Goal: Task Accomplishment & Management: Use online tool/utility

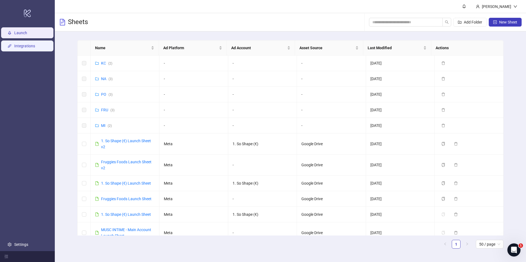
click at [34, 47] on link "Integrations" at bounding box center [24, 46] width 21 height 4
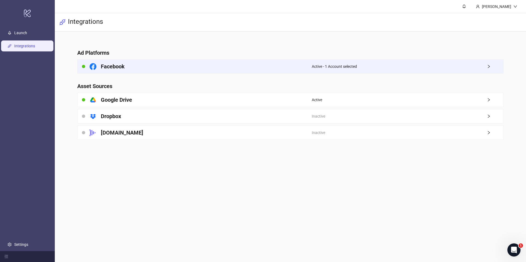
click at [306, 72] on div "Facebook" at bounding box center [194, 67] width 234 height 14
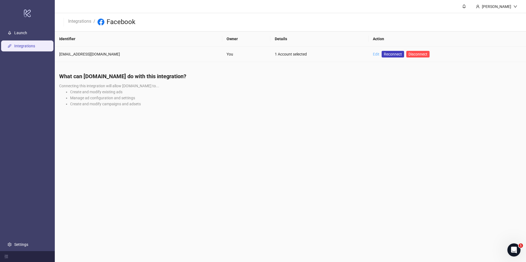
click at [373, 53] on link "Edit" at bounding box center [376, 54] width 7 height 4
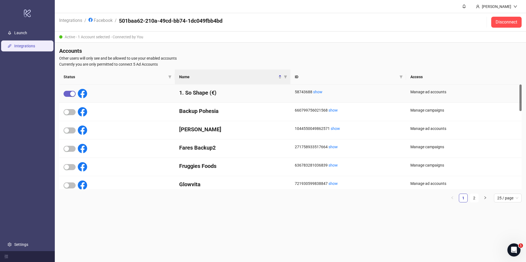
click at [67, 95] on span "button" at bounding box center [70, 94] width 12 height 6
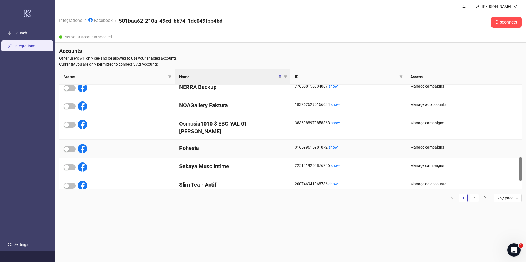
scroll to position [226, 0]
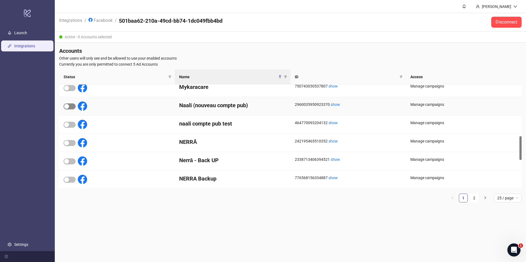
click at [70, 104] on span "button" at bounding box center [70, 106] width 12 height 6
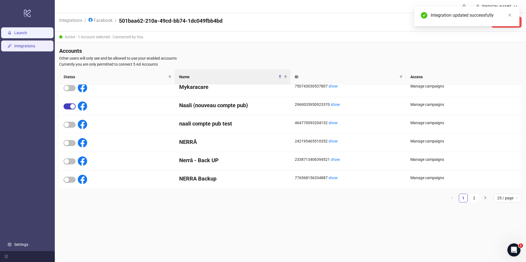
click at [27, 33] on link "Launch" at bounding box center [20, 33] width 13 height 4
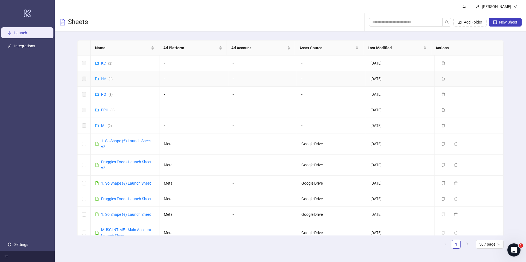
click at [102, 78] on link "NA ( 3 )" at bounding box center [106, 79] width 11 height 4
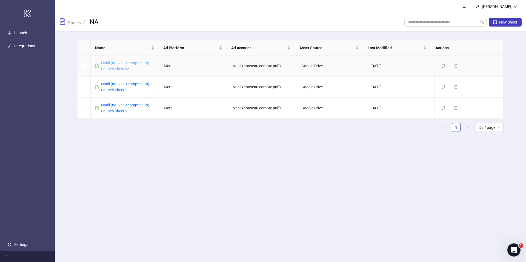
click at [126, 68] on link "Naali (nouveau compte pub) Launch Sheet v3" at bounding box center [125, 66] width 48 height 10
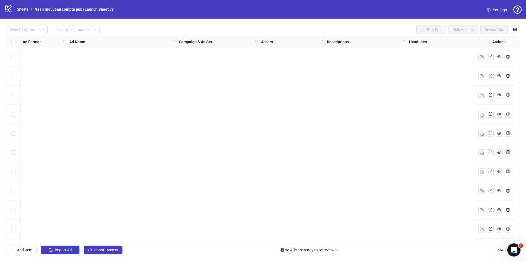
scroll to position [1071, 0]
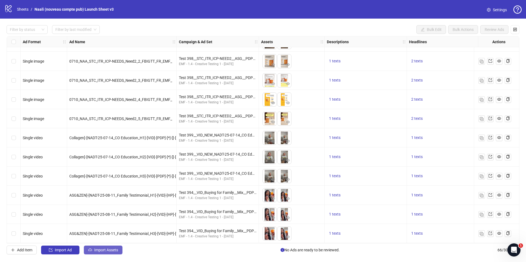
click at [114, 249] on span "Import Assets" at bounding box center [106, 250] width 24 height 4
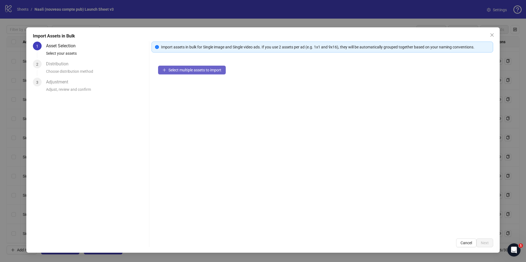
click at [208, 70] on span "Select multiple assets to import" at bounding box center [194, 70] width 53 height 4
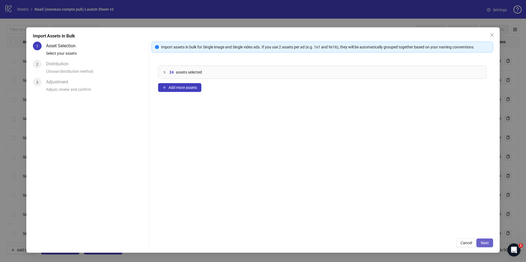
click at [483, 244] on span "Next" at bounding box center [484, 243] width 8 height 4
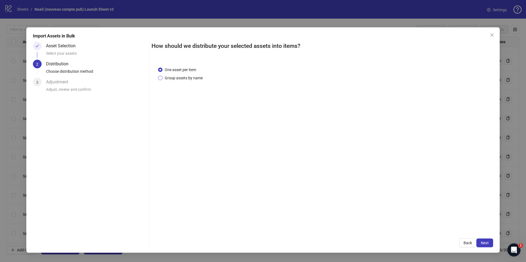
click at [197, 78] on span "Group assets by name" at bounding box center [183, 78] width 42 height 6
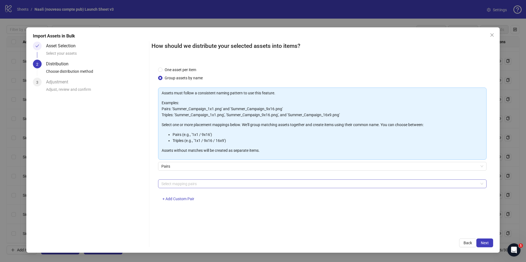
click at [199, 184] on div at bounding box center [319, 184] width 320 height 8
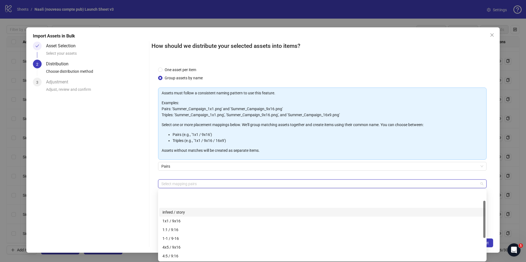
scroll to position [61, 0]
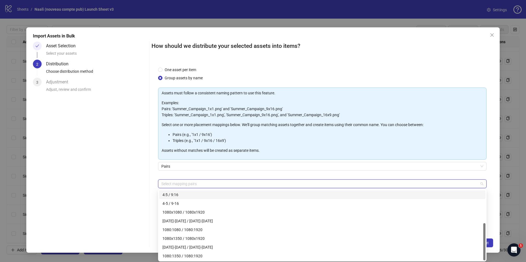
click at [205, 174] on div "Pairs" at bounding box center [322, 169] width 328 height 15
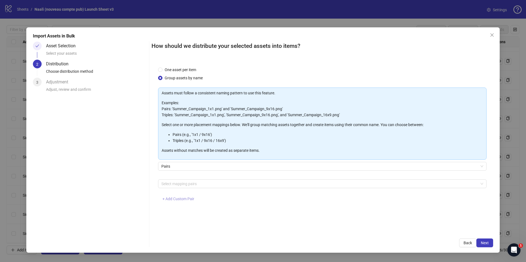
click at [184, 201] on span "+ Add Custom Pair" at bounding box center [178, 199] width 32 height 4
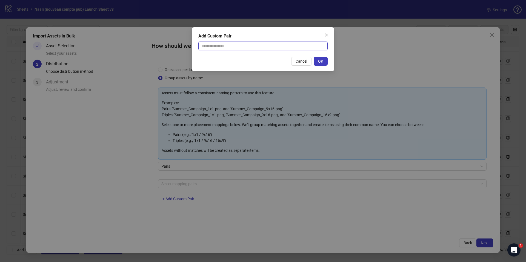
click at [211, 45] on input "text" at bounding box center [262, 46] width 129 height 9
type input "******"
click at [320, 60] on span "OK" at bounding box center [320, 61] width 5 height 4
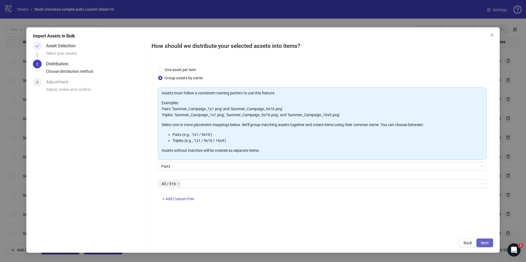
click at [483, 242] on span "Next" at bounding box center [484, 243] width 8 height 4
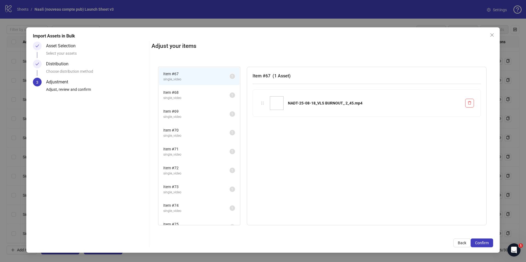
click at [191, 96] on span "single_video" at bounding box center [196, 98] width 66 height 5
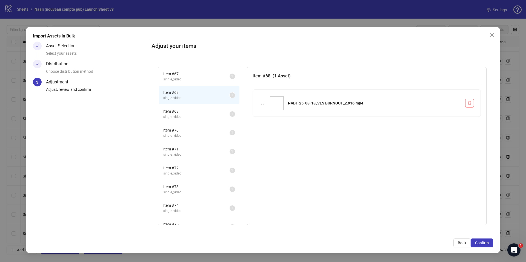
click at [191, 112] on span "Item # 69" at bounding box center [196, 111] width 66 height 6
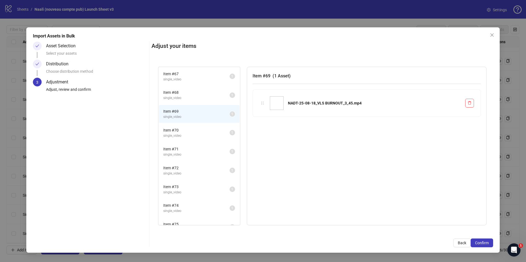
click at [187, 133] on div "Item # 70 single_video" at bounding box center [196, 132] width 66 height 11
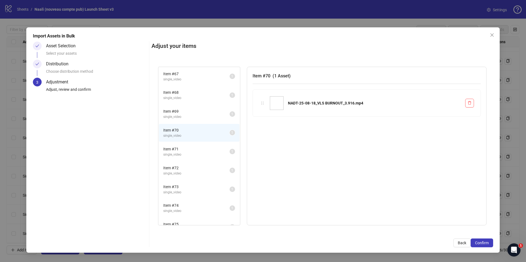
click at [187, 149] on span "Item # 71" at bounding box center [196, 149] width 66 height 6
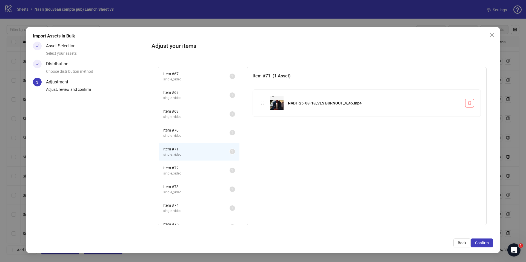
click at [189, 158] on li "Item # 71 single_video 1" at bounding box center [199, 152] width 80 height 18
click at [192, 171] on span "single_video" at bounding box center [196, 173] width 66 height 5
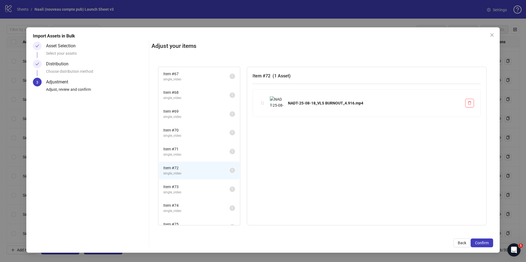
click at [186, 151] on span "Item # 71" at bounding box center [196, 149] width 66 height 6
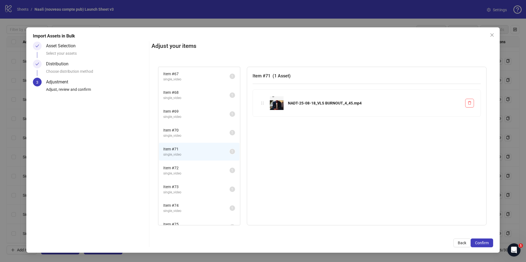
click at [188, 131] on span "Item # 70" at bounding box center [196, 130] width 66 height 6
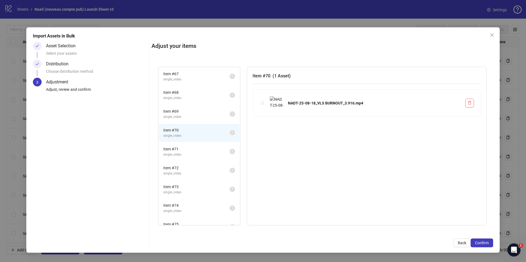
click at [187, 166] on span "Item # 72" at bounding box center [196, 168] width 66 height 6
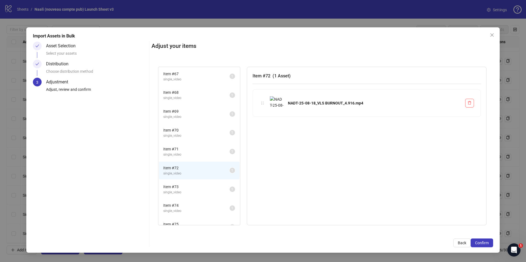
click at [183, 155] on span "single_video" at bounding box center [196, 154] width 66 height 5
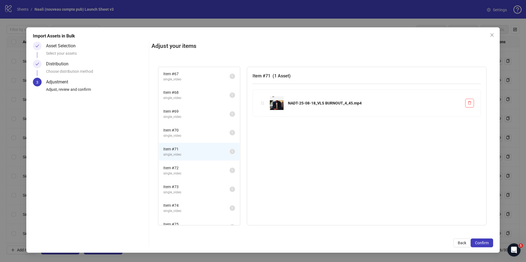
click at [187, 178] on li "Item # 72 single_video 1" at bounding box center [199, 171] width 80 height 18
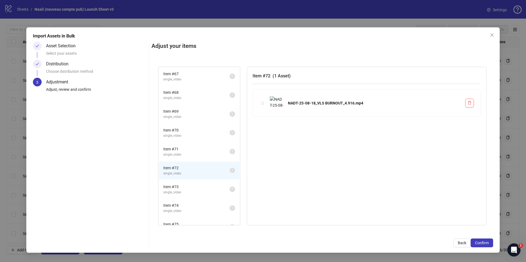
click at [187, 193] on span "single_video" at bounding box center [196, 192] width 66 height 5
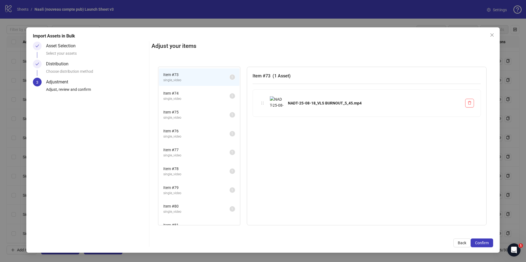
click at [182, 102] on li "Item # 74 single_video 1" at bounding box center [199, 96] width 80 height 18
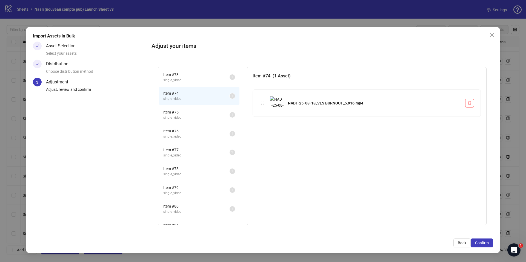
click at [183, 112] on span "Item # 75" at bounding box center [196, 112] width 66 height 6
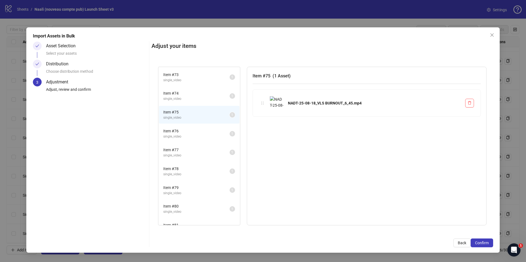
click at [183, 130] on span "Item # 76" at bounding box center [196, 131] width 66 height 6
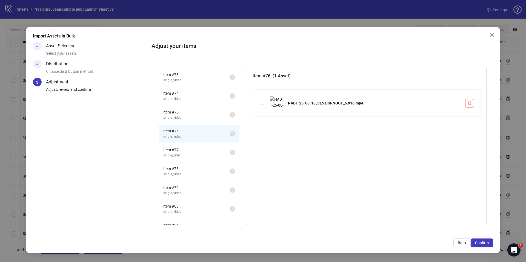
click at [184, 146] on li "Item # 77 single_video 1" at bounding box center [199, 153] width 80 height 18
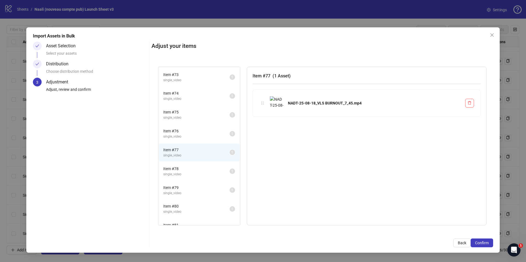
click at [187, 161] on li "Item # 77 single_video 1" at bounding box center [199, 153] width 80 height 18
click at [189, 178] on li "Item # 78 single_video 1" at bounding box center [199, 172] width 80 height 18
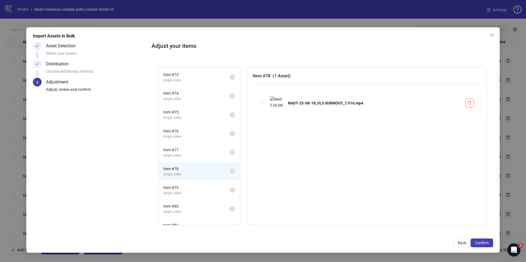
click at [189, 192] on span "single_video" at bounding box center [196, 193] width 66 height 5
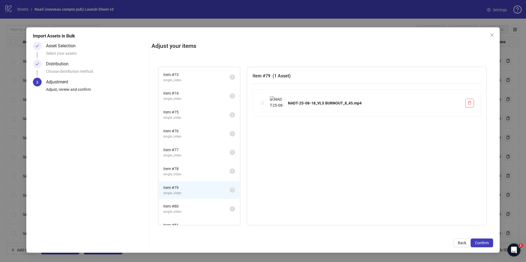
click at [186, 207] on span "Item # 80" at bounding box center [196, 206] width 66 height 6
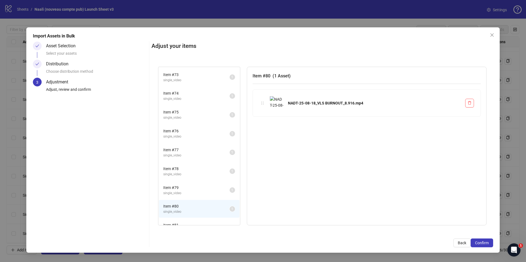
scroll to position [205, 0]
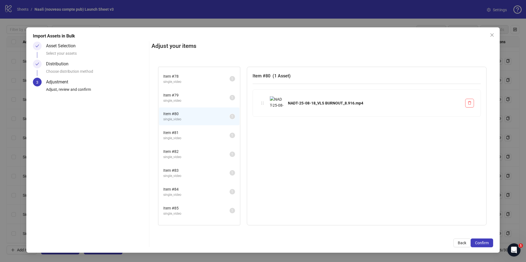
click at [186, 134] on span "Item # 81" at bounding box center [196, 133] width 66 height 6
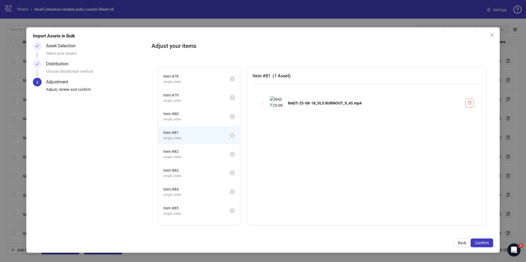
click at [184, 151] on span "Item # 82" at bounding box center [196, 152] width 66 height 6
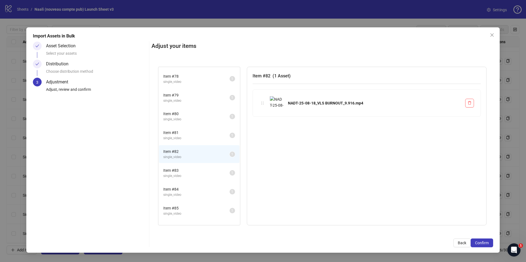
drag, startPoint x: 182, startPoint y: 172, endPoint x: 182, endPoint y: 178, distance: 5.7
click at [182, 172] on span "Item # 83" at bounding box center [196, 171] width 66 height 6
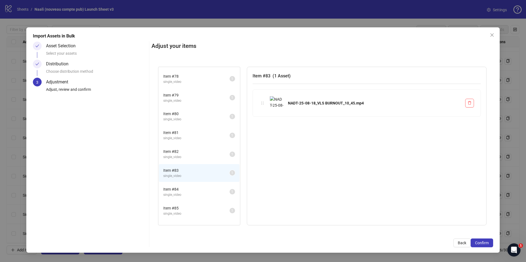
drag, startPoint x: 183, startPoint y: 188, endPoint x: 183, endPoint y: 193, distance: 4.7
click at [183, 188] on span "Item # 84" at bounding box center [196, 189] width 66 height 6
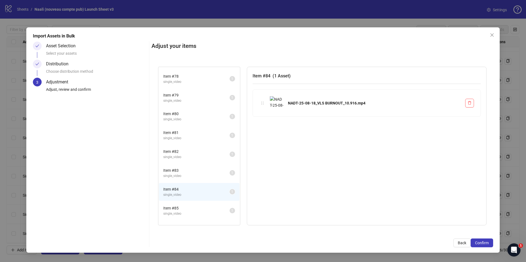
drag, startPoint x: 183, startPoint y: 201, endPoint x: 180, endPoint y: 207, distance: 7.3
click at [183, 201] on div "Item # 84 single_video 1" at bounding box center [199, 192] width 82 height 19
click at [180, 214] on span "single_video" at bounding box center [196, 213] width 66 height 5
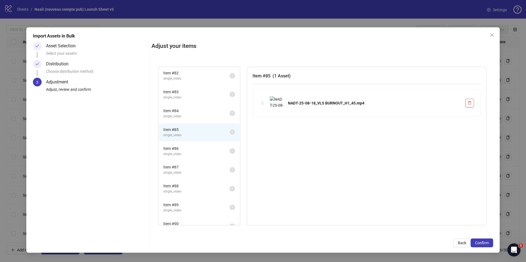
scroll to position [294, 0]
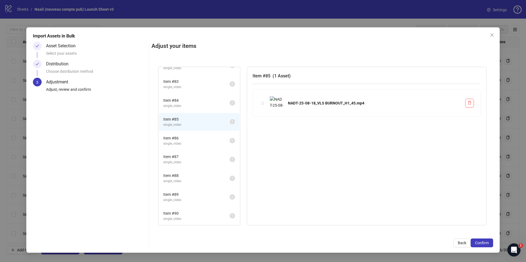
click at [191, 134] on li "Item # 86 single_video 1" at bounding box center [199, 141] width 80 height 18
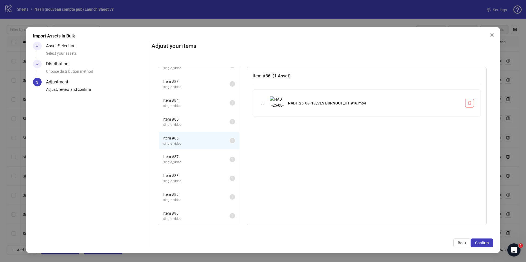
click at [182, 150] on div "Item # 87 single_video 1" at bounding box center [199, 159] width 82 height 19
click at [182, 166] on li "Item # 87 single_video 1" at bounding box center [199, 160] width 80 height 18
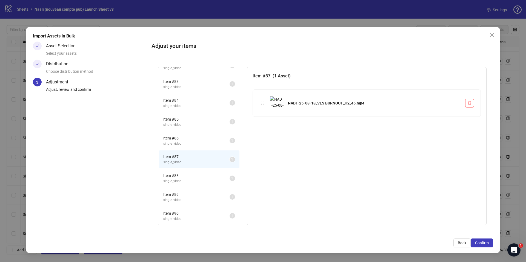
drag, startPoint x: 183, startPoint y: 180, endPoint x: 183, endPoint y: 191, distance: 11.2
click at [183, 180] on span "single_video" at bounding box center [196, 181] width 66 height 5
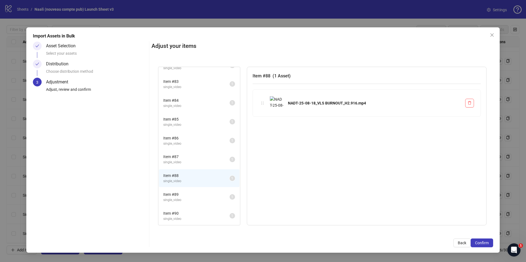
drag, startPoint x: 185, startPoint y: 193, endPoint x: 185, endPoint y: 200, distance: 6.8
click at [185, 194] on span "Item # 89" at bounding box center [196, 195] width 66 height 6
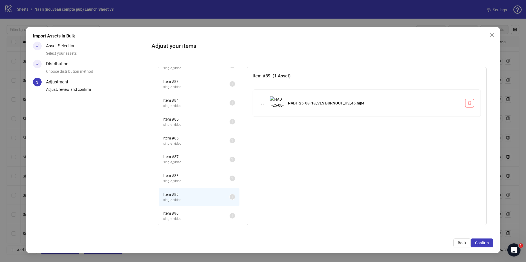
drag, startPoint x: 186, startPoint y: 210, endPoint x: 184, endPoint y: 214, distance: 4.9
click at [186, 210] on li "Item # 90 single_video 1" at bounding box center [199, 216] width 80 height 18
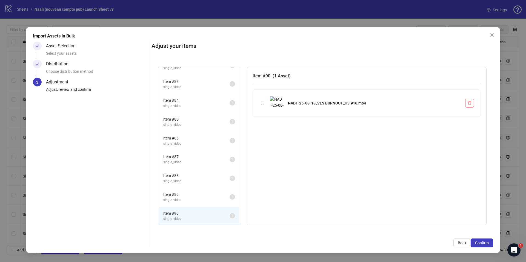
drag, startPoint x: 184, startPoint y: 221, endPoint x: 185, endPoint y: 204, distance: 16.8
click at [184, 218] on span "single_video" at bounding box center [196, 219] width 66 height 5
click at [455, 242] on button "Back" at bounding box center [461, 243] width 17 height 9
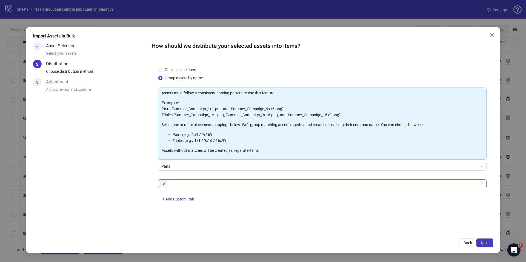
click at [163, 183] on icon "close" at bounding box center [164, 184] width 3 height 3
click at [177, 200] on span "+ Add Custom Pair" at bounding box center [178, 199] width 32 height 4
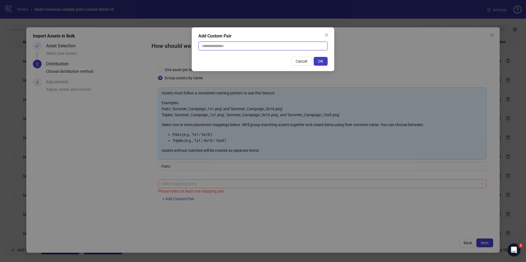
click at [235, 45] on input "text" at bounding box center [262, 46] width 129 height 9
type input "******"
click at [318, 60] on span "OK" at bounding box center [320, 61] width 5 height 4
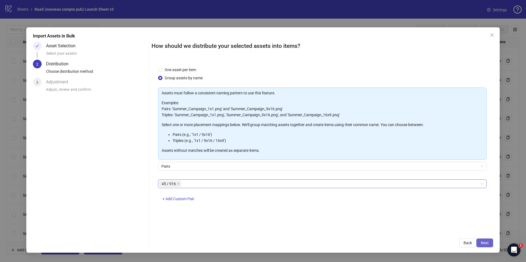
click at [482, 243] on span "Next" at bounding box center [484, 243] width 8 height 4
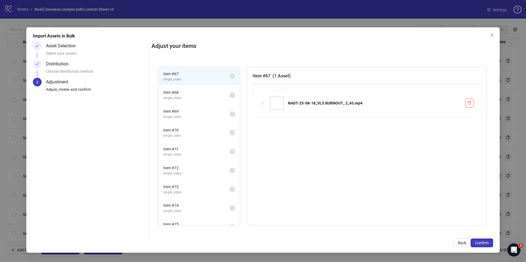
click at [192, 97] on span "single_video" at bounding box center [196, 98] width 66 height 5
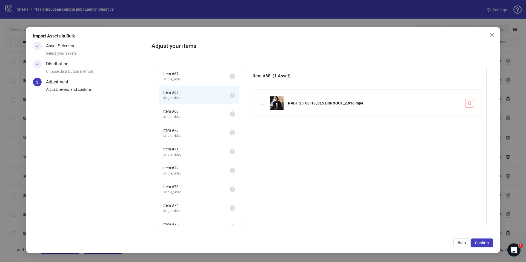
click at [175, 72] on span "Item # 67" at bounding box center [196, 74] width 66 height 6
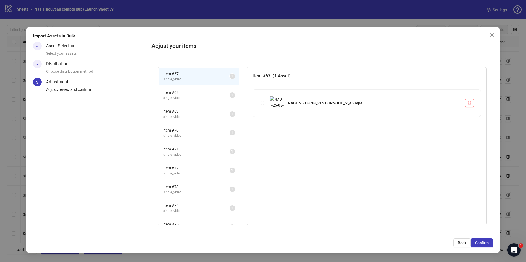
click at [179, 93] on span "Item # 68" at bounding box center [196, 93] width 66 height 6
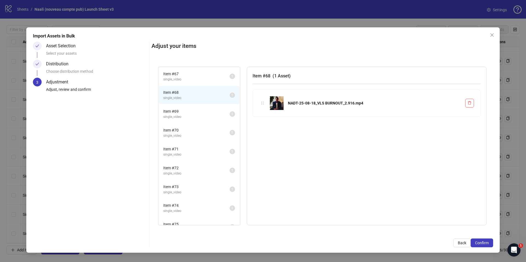
click at [181, 77] on span "single_video" at bounding box center [196, 79] width 66 height 5
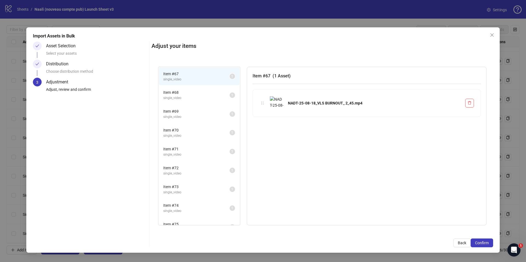
click at [181, 90] on span "Item # 68" at bounding box center [196, 93] width 66 height 6
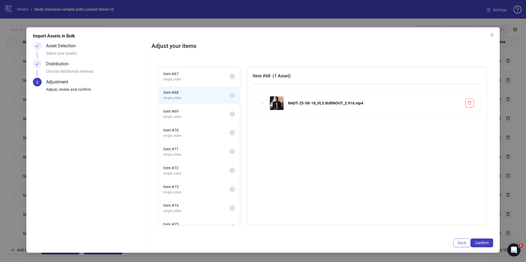
click at [459, 245] on button "Back" at bounding box center [461, 243] width 17 height 9
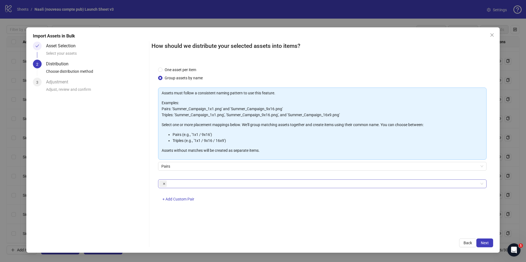
click at [164, 183] on icon "close" at bounding box center [164, 184] width 2 height 2
click at [170, 183] on div at bounding box center [319, 184] width 320 height 8
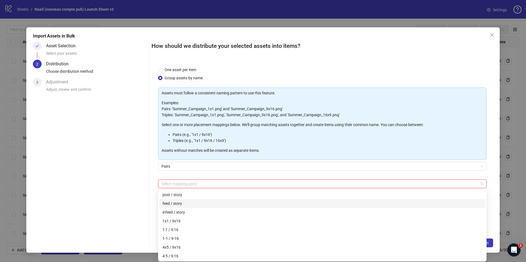
click at [203, 203] on div "feed / story" at bounding box center [321, 204] width 319 height 6
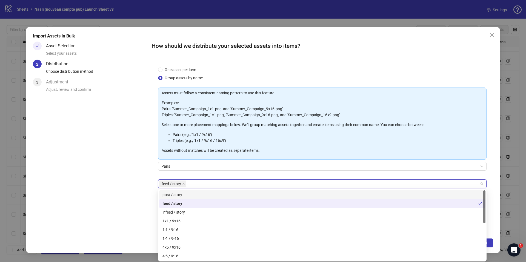
click at [490, 172] on div "One asset per item Group assets by name Assets must follow a consistent naming …" at bounding box center [321, 146] width 341 height 172
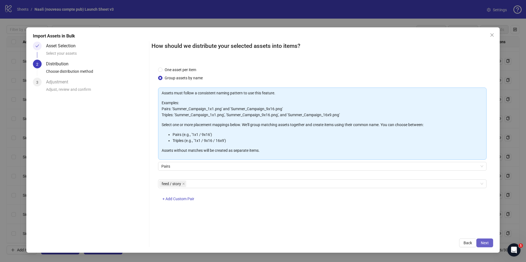
click at [489, 242] on button "Next" at bounding box center [484, 243] width 17 height 9
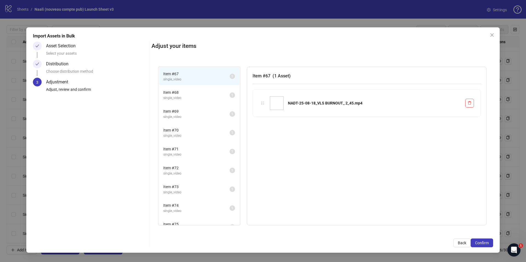
click at [204, 101] on li "Item # 68 single_video 1" at bounding box center [199, 95] width 80 height 18
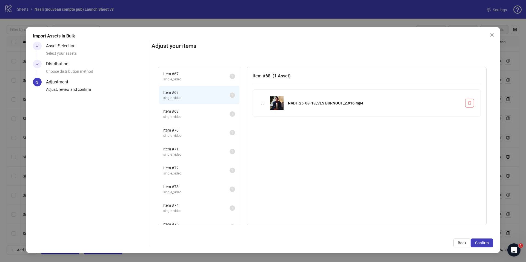
click at [202, 115] on span "single_video" at bounding box center [196, 116] width 66 height 5
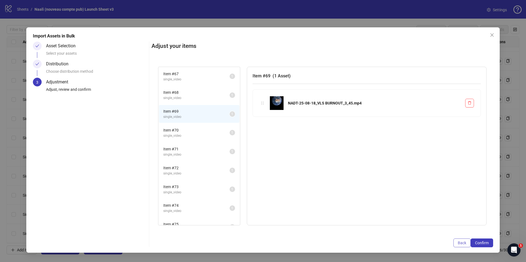
click at [463, 244] on span "Back" at bounding box center [461, 243] width 8 height 4
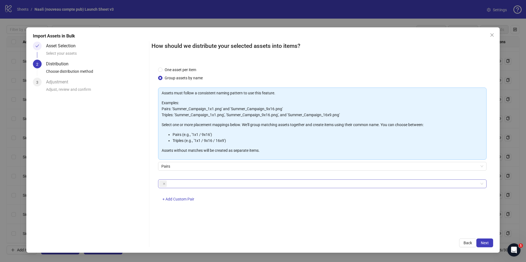
click at [165, 182] on span at bounding box center [163, 184] width 8 height 7
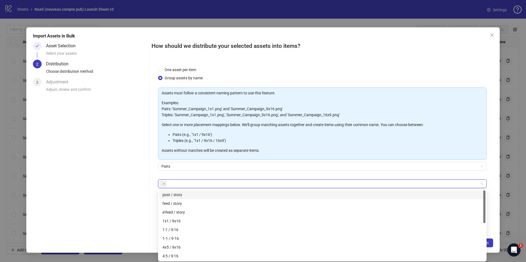
click at [161, 183] on span at bounding box center [163, 184] width 8 height 7
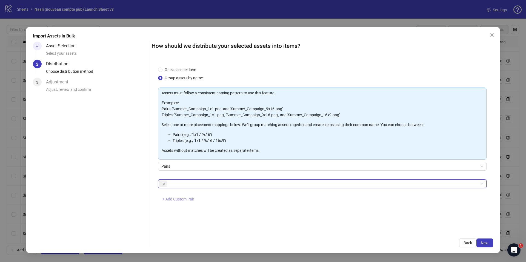
click at [173, 196] on button "+ Add Custom Pair" at bounding box center [178, 199] width 41 height 9
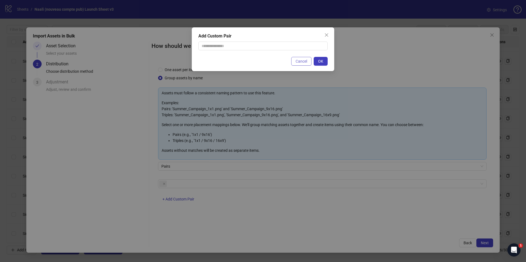
click at [305, 63] on span "Cancel" at bounding box center [300, 61] width 11 height 4
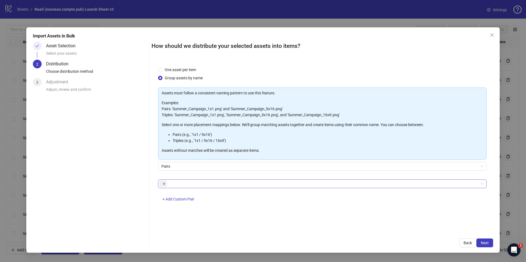
click at [165, 184] on icon "close" at bounding box center [164, 184] width 3 height 3
click at [172, 185] on div at bounding box center [319, 184] width 320 height 8
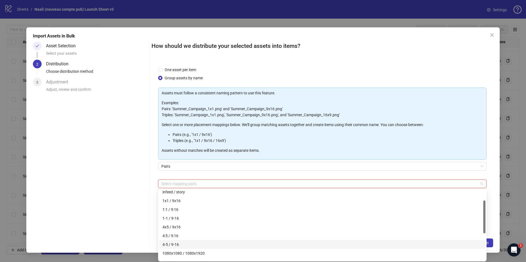
scroll to position [21, 0]
click at [184, 242] on div "4-5 / 9-16" at bounding box center [321, 244] width 319 height 6
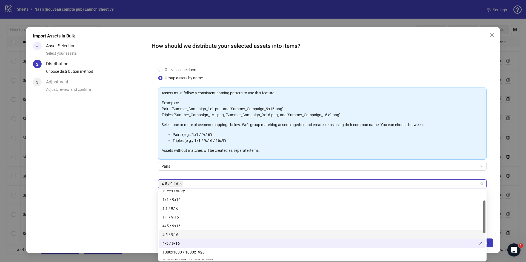
click at [178, 234] on div "4:5 / 9:16" at bounding box center [321, 235] width 319 height 6
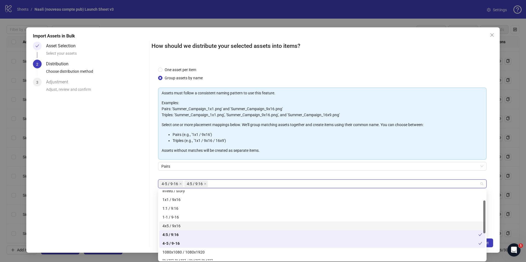
click at [184, 224] on div "4x5 / 9x16" at bounding box center [321, 226] width 319 height 6
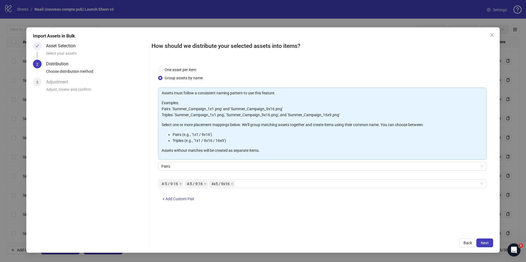
click at [228, 174] on div "Pairs" at bounding box center [322, 169] width 328 height 15
click at [487, 242] on span "Next" at bounding box center [484, 243] width 8 height 4
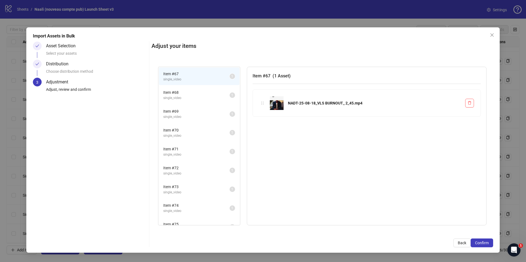
click at [229, 96] on sup "1" at bounding box center [231, 95] width 5 height 5
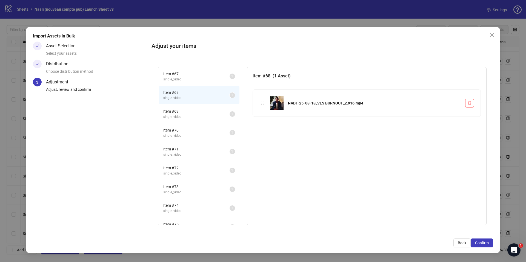
click at [191, 70] on li "Item # 67 single_video 1" at bounding box center [199, 77] width 80 height 18
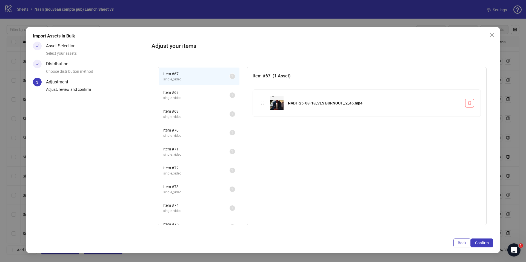
click at [463, 241] on span "Back" at bounding box center [461, 243] width 8 height 4
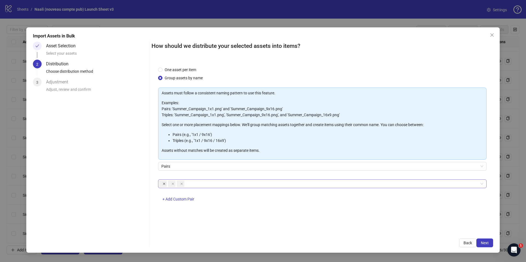
click at [164, 185] on span at bounding box center [164, 184] width 3 height 6
click at [172, 186] on span at bounding box center [172, 184] width 3 height 6
click at [166, 185] on span at bounding box center [163, 184] width 8 height 7
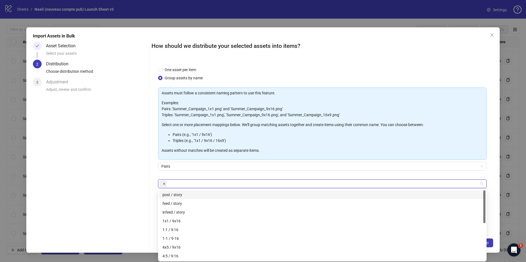
click at [164, 186] on span at bounding box center [164, 184] width 3 height 6
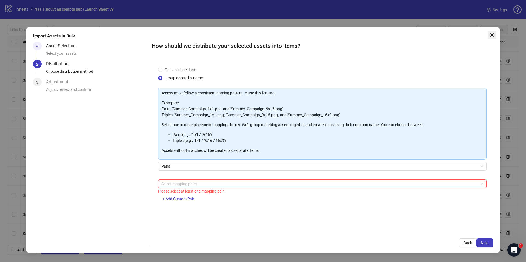
click at [488, 36] on span "Close" at bounding box center [491, 35] width 9 height 4
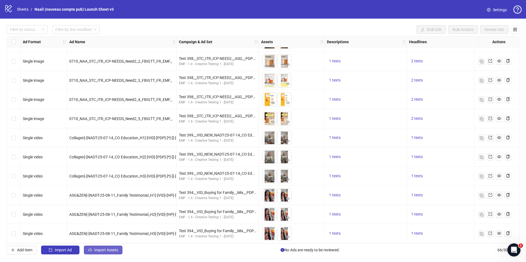
click at [100, 251] on span "Import Assets" at bounding box center [106, 250] width 24 height 4
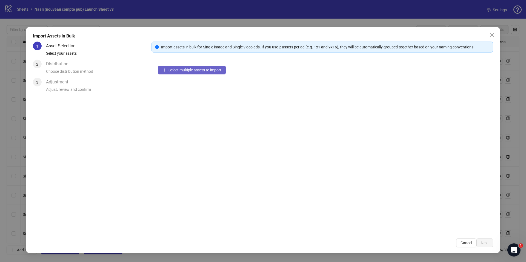
click at [200, 68] on span "Select multiple assets to import" at bounding box center [194, 70] width 53 height 4
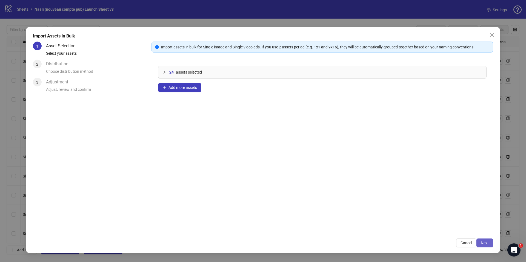
click at [489, 243] on button "Next" at bounding box center [484, 243] width 17 height 9
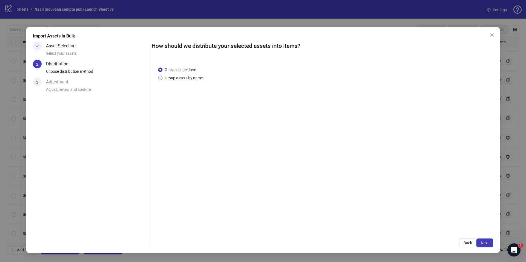
click at [184, 76] on span "Group assets by name" at bounding box center [183, 78] width 42 height 6
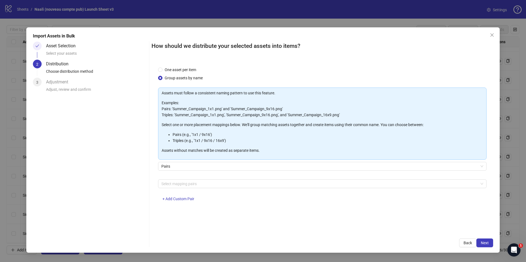
click at [184, 189] on div "Select mapping pairs + Add Custom Pair" at bounding box center [322, 194] width 328 height 28
click at [184, 188] on div "Select mapping pairs" at bounding box center [322, 184] width 328 height 9
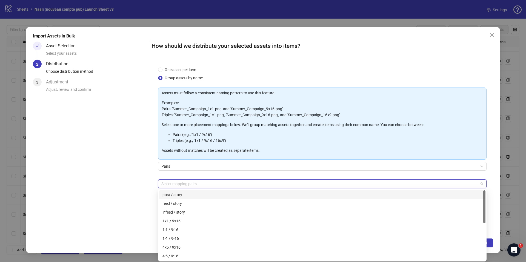
click at [182, 171] on div "Pairs" at bounding box center [322, 169] width 328 height 15
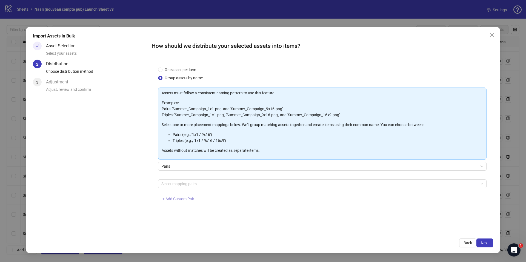
click at [179, 200] on span "+ Add Custom Pair" at bounding box center [178, 199] width 32 height 4
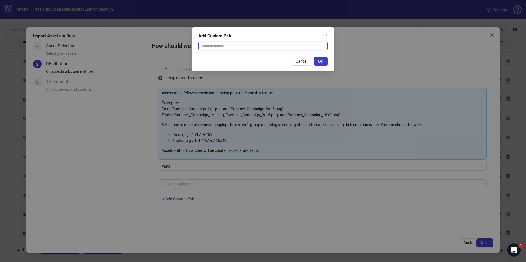
click at [238, 49] on input "text" at bounding box center [262, 46] width 129 height 9
type input "******"
click at [323, 62] on button "OK" at bounding box center [320, 61] width 14 height 9
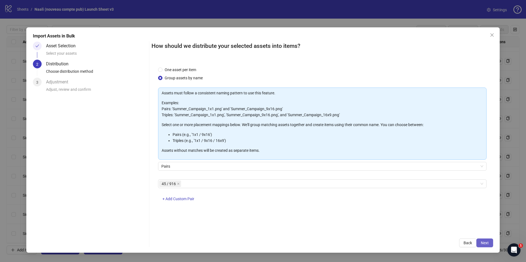
click at [482, 241] on span "Next" at bounding box center [484, 243] width 8 height 4
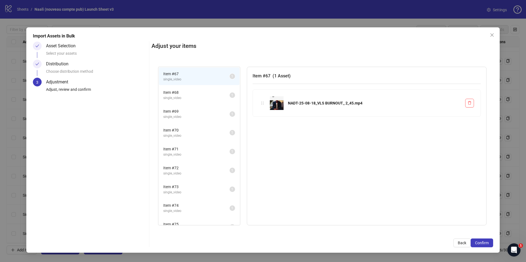
click at [189, 96] on span "single_video" at bounding box center [196, 98] width 66 height 5
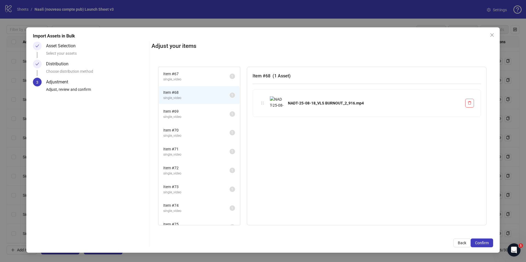
click at [183, 77] on span "single_video" at bounding box center [196, 79] width 66 height 5
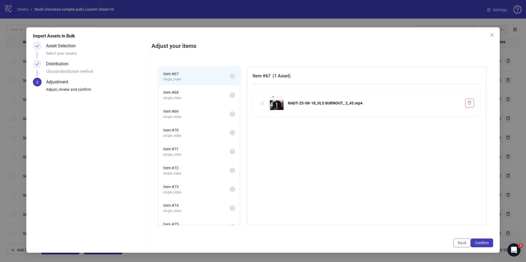
click at [459, 240] on button "Back" at bounding box center [461, 243] width 17 height 9
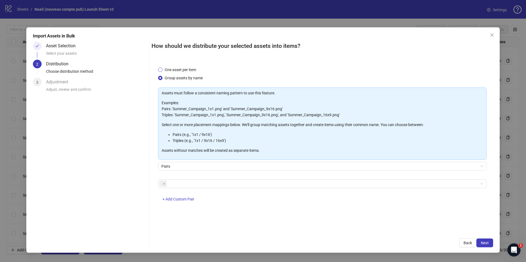
click at [171, 68] on span "One asset per item" at bounding box center [180, 70] width 36 height 6
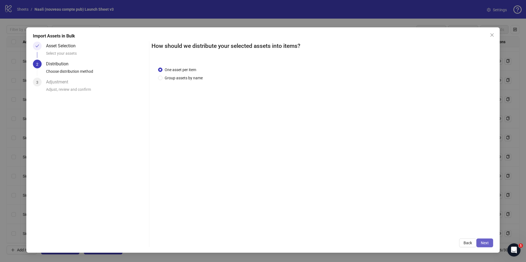
click at [483, 243] on span "Next" at bounding box center [484, 243] width 8 height 4
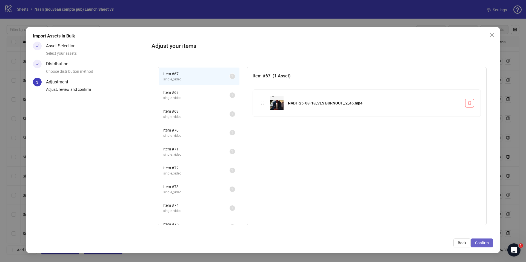
click at [478, 244] on span "Confirm" at bounding box center [482, 243] width 14 height 4
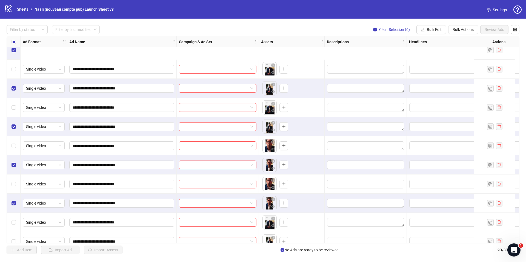
scroll to position [1390, 0]
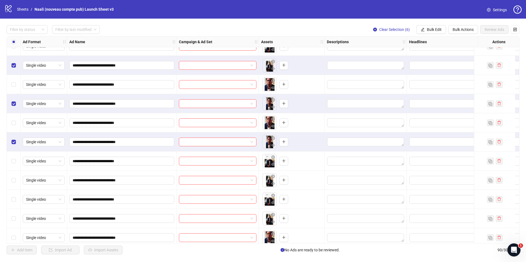
click at [12, 183] on div "Select row 80" at bounding box center [14, 180] width 14 height 19
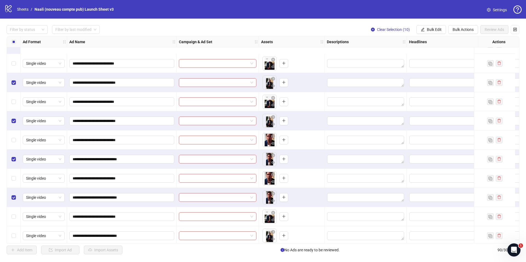
scroll to position [1531, 0]
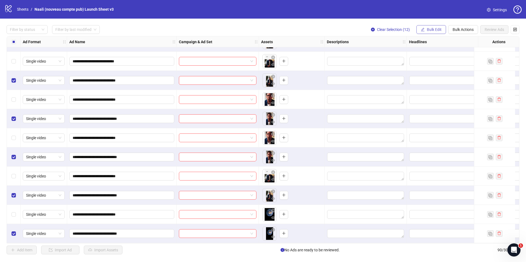
click at [441, 31] on button "Bulk Edit" at bounding box center [431, 29] width 30 height 9
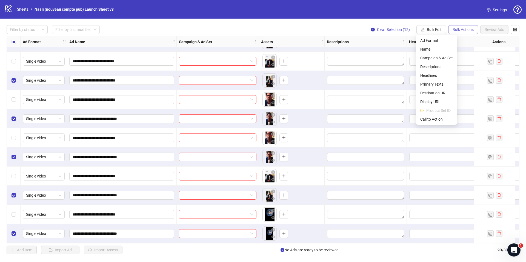
click at [452, 30] on span "Bulk Actions" at bounding box center [462, 29] width 21 height 4
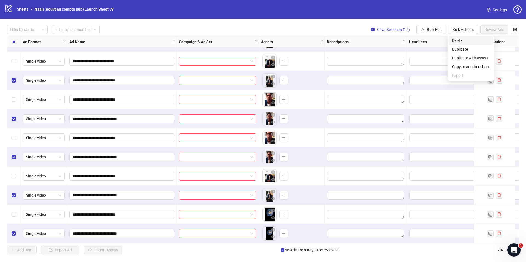
click at [455, 43] on span "Delete" at bounding box center [470, 40] width 37 height 6
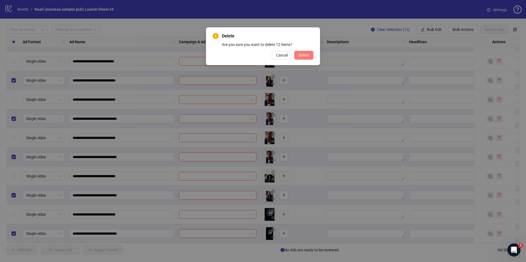
click at [307, 56] on span "Delete" at bounding box center [303, 55] width 10 height 4
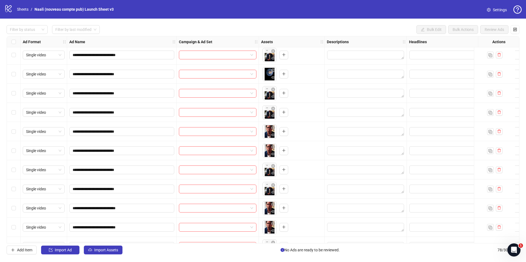
scroll to position [1239, 0]
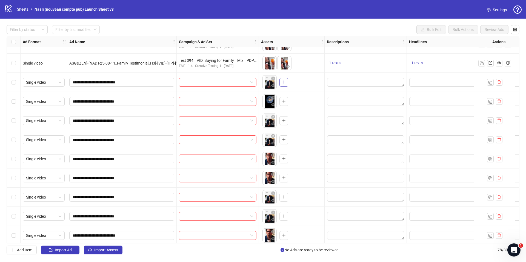
click at [287, 81] on button "button" at bounding box center [283, 82] width 9 height 9
click at [284, 101] on icon "plus" at bounding box center [283, 101] width 3 height 0
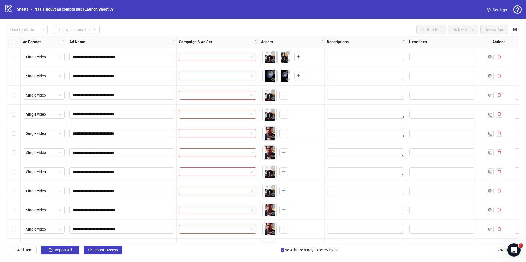
scroll to position [1266, 0]
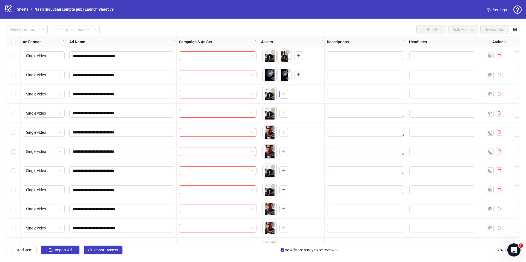
click at [283, 93] on icon "plus" at bounding box center [283, 94] width 0 height 3
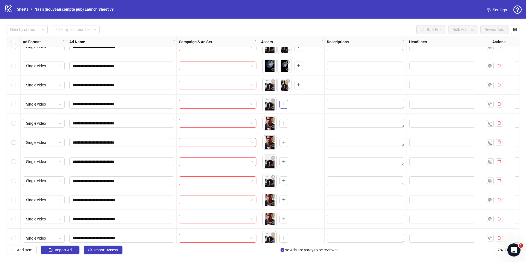
click at [284, 105] on icon "plus" at bounding box center [284, 104] width 4 height 4
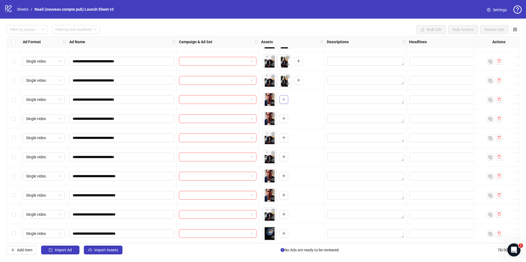
click at [284, 97] on icon "plus" at bounding box center [284, 99] width 4 height 4
click at [286, 118] on button "button" at bounding box center [283, 118] width 9 height 9
click at [284, 136] on icon "plus" at bounding box center [284, 138] width 4 height 4
click at [285, 155] on icon "plus" at bounding box center [284, 157] width 4 height 4
click at [285, 176] on button "button" at bounding box center [283, 176] width 9 height 9
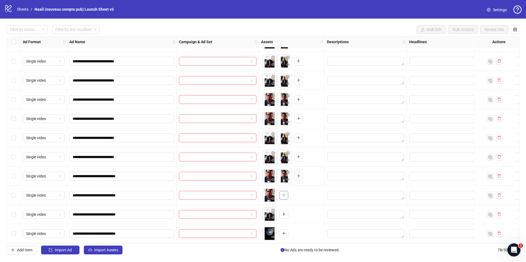
click at [284, 194] on icon "plus" at bounding box center [284, 195] width 4 height 4
click at [280, 211] on button "button" at bounding box center [283, 214] width 9 height 9
click at [284, 232] on icon "plus" at bounding box center [284, 234] width 4 height 4
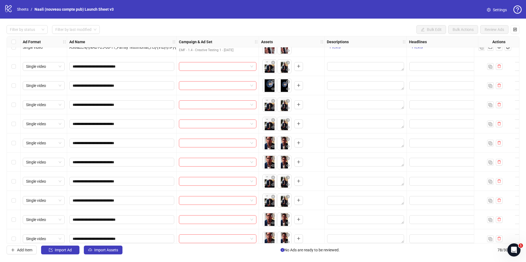
scroll to position [1242, 0]
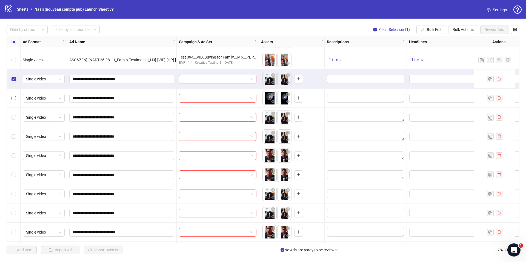
click at [16, 101] on label "Select row 68" at bounding box center [13, 98] width 4 height 6
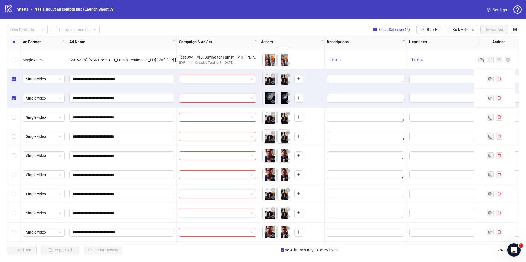
click at [16, 115] on div "Select row 69" at bounding box center [14, 117] width 14 height 19
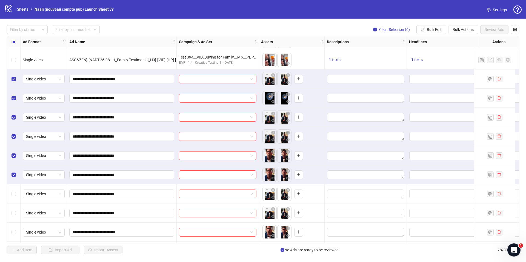
click at [17, 194] on div "Select row 73" at bounding box center [14, 193] width 14 height 19
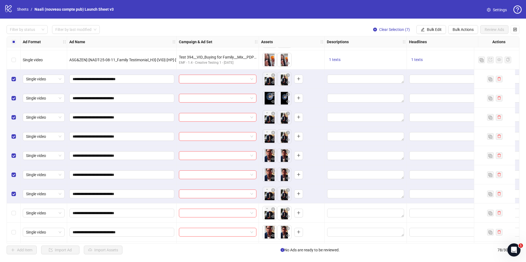
drag, startPoint x: 18, startPoint y: 215, endPoint x: 15, endPoint y: 217, distance: 3.7
click at [18, 214] on div "Select row 74" at bounding box center [14, 213] width 14 height 19
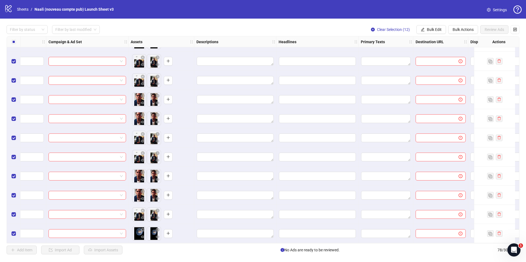
scroll to position [1301, 161]
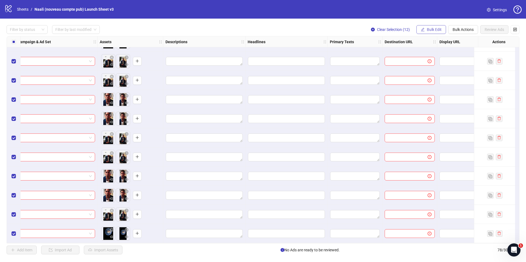
click at [432, 29] on span "Bulk Edit" at bounding box center [433, 29] width 15 height 4
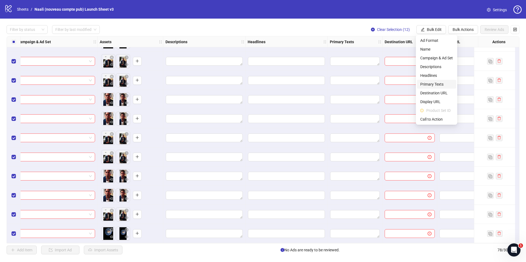
click at [437, 83] on span "Primary Texts" at bounding box center [436, 84] width 33 height 6
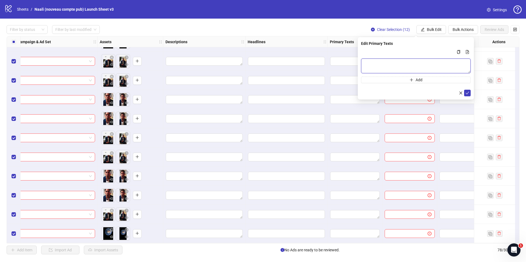
click at [385, 63] on textarea "Multi-text input container - paste or copy values" at bounding box center [415, 66] width 109 height 15
paste textarea "**********"
type textarea "**********"
click at [438, 79] on button "Add" at bounding box center [415, 80] width 109 height 7
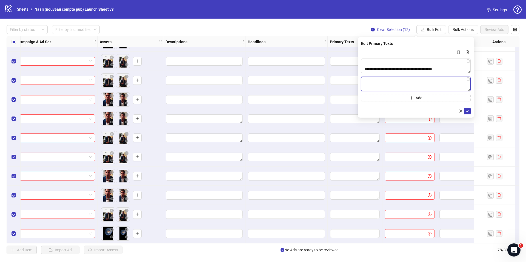
paste textarea "**********"
type textarea "**********"
click at [410, 98] on icon "plus" at bounding box center [411, 98] width 4 height 4
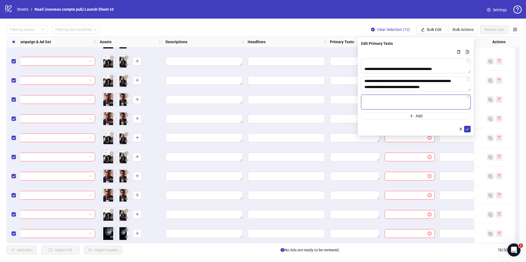
paste textarea "**********"
type textarea "**********"
click at [465, 129] on icon "check" at bounding box center [467, 129] width 4 height 4
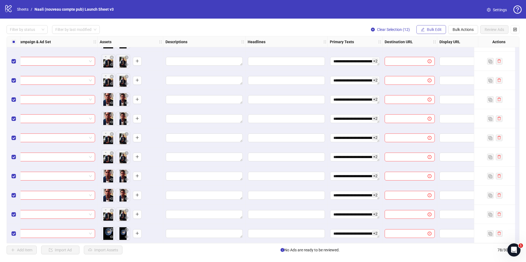
click at [432, 31] on span "Bulk Edit" at bounding box center [433, 29] width 15 height 4
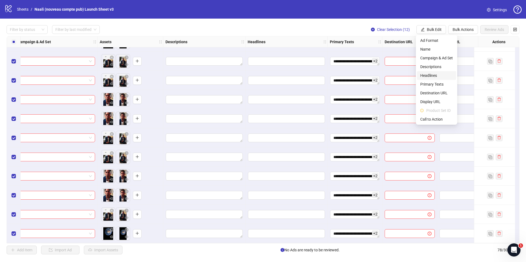
click at [436, 75] on span "Headlines" at bounding box center [436, 76] width 33 height 6
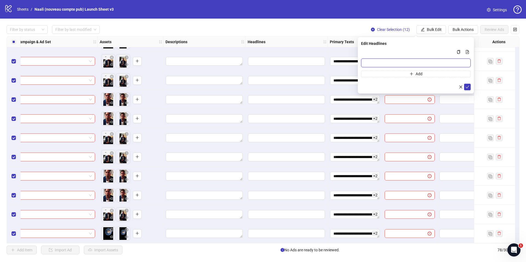
click at [386, 61] on input "Multi-input container - paste or copy values" at bounding box center [415, 63] width 109 height 9
paste input "**********"
type input "**********"
click at [412, 75] on icon "plus" at bounding box center [411, 74] width 4 height 4
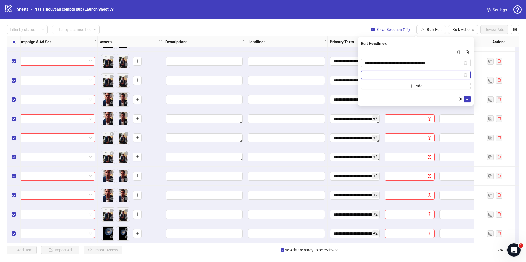
paste input "**********"
type input "**********"
click at [468, 98] on icon "check" at bounding box center [467, 99] width 4 height 4
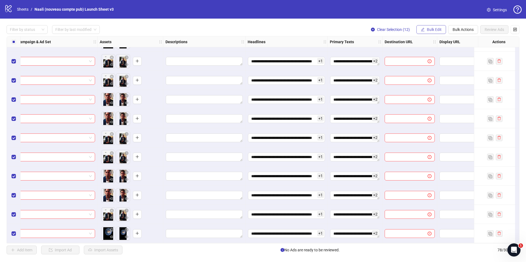
click at [431, 29] on span "Bulk Edit" at bounding box center [433, 29] width 15 height 4
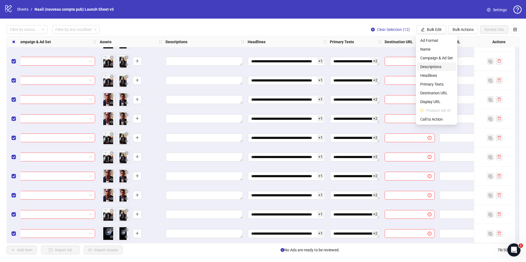
click at [434, 65] on span "Descriptions" at bounding box center [436, 67] width 33 height 6
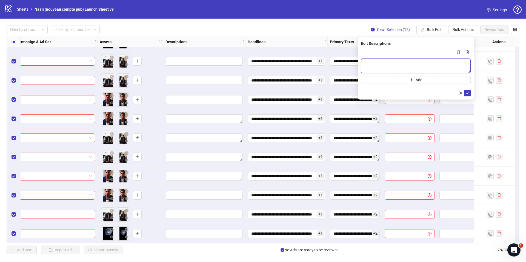
click at [411, 65] on textarea "Multi-text input container - paste or copy values" at bounding box center [415, 66] width 109 height 15
paste textarea "**********"
type textarea "**********"
click at [468, 92] on icon "check" at bounding box center [467, 93] width 4 height 3
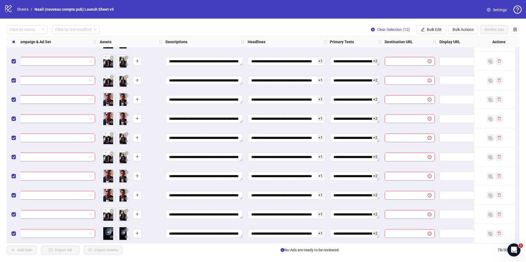
scroll to position [1301, 265]
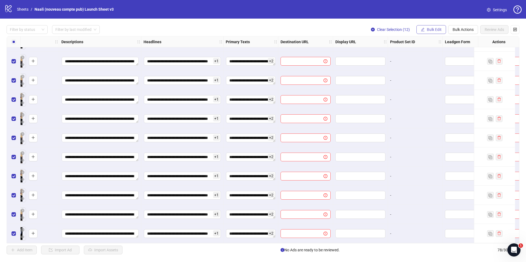
click at [426, 25] on button "Bulk Edit" at bounding box center [431, 29] width 30 height 9
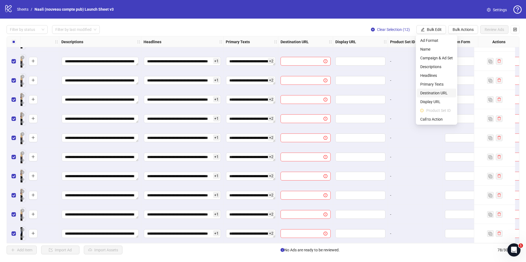
click at [433, 93] on span "Destination URL" at bounding box center [436, 93] width 33 height 6
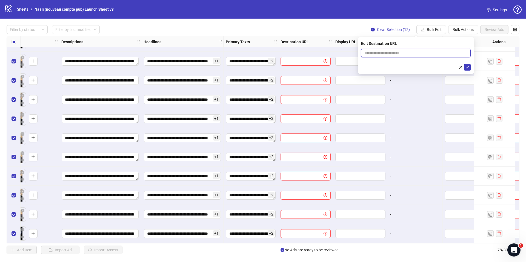
click at [377, 52] on input "text" at bounding box center [413, 53] width 99 height 6
paste input "**********"
type input "**********"
click at [468, 67] on icon "check" at bounding box center [467, 67] width 4 height 4
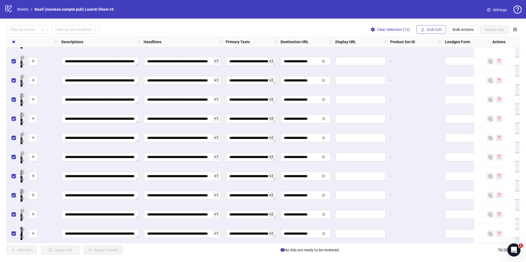
click at [426, 30] on span "Bulk Edit" at bounding box center [433, 29] width 15 height 4
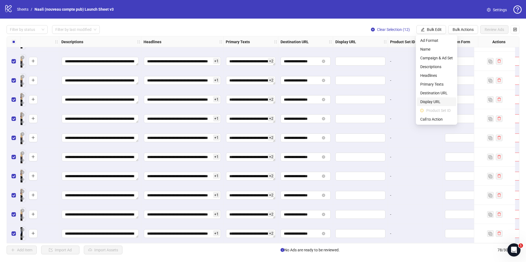
click at [432, 100] on span "Display URL" at bounding box center [436, 102] width 33 height 6
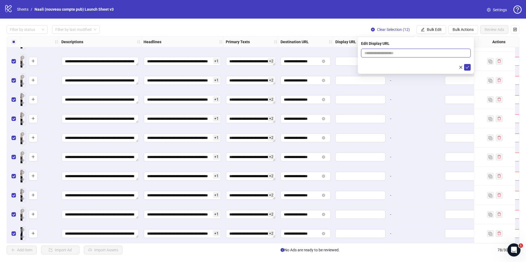
click at [408, 51] on input "text" at bounding box center [415, 53] width 109 height 9
type input "********"
click at [469, 68] on icon "check" at bounding box center [467, 67] width 4 height 4
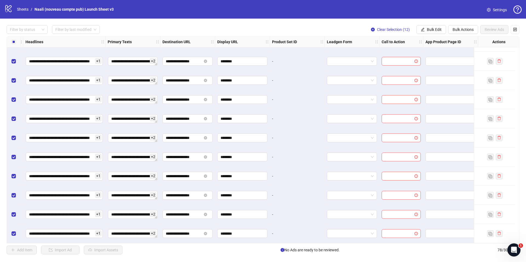
scroll to position [1301, 387]
click at [436, 30] on span "Bulk Edit" at bounding box center [433, 29] width 15 height 4
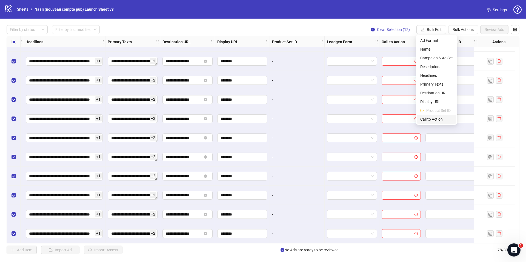
drag, startPoint x: 431, startPoint y: 121, endPoint x: 424, endPoint y: 102, distance: 20.7
click at [431, 121] on span "Call to Action" at bounding box center [436, 119] width 33 height 6
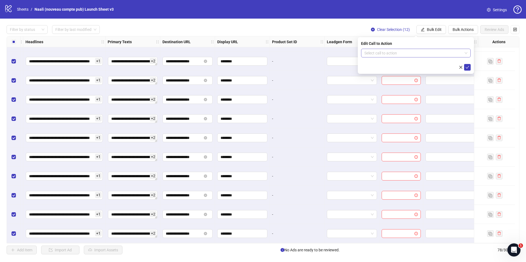
click at [390, 57] on div "Select call to action" at bounding box center [415, 53] width 109 height 9
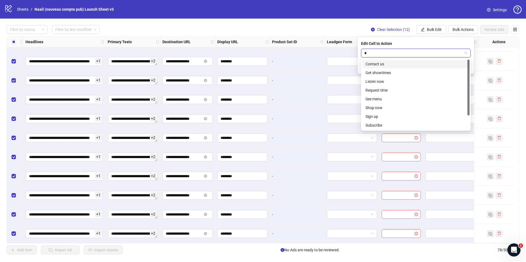
type input "**"
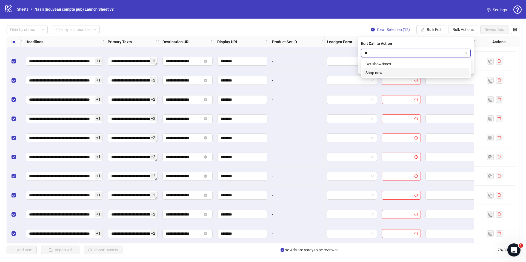
click at [387, 70] on div "Shop now" at bounding box center [415, 73] width 101 height 6
click at [467, 68] on icon "check" at bounding box center [467, 67] width 4 height 4
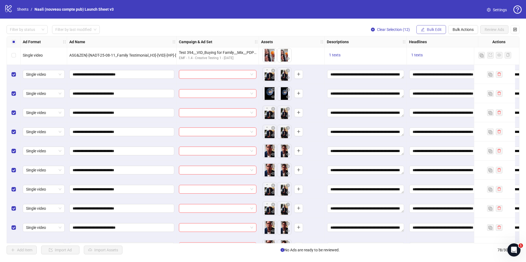
scroll to position [1238, 0]
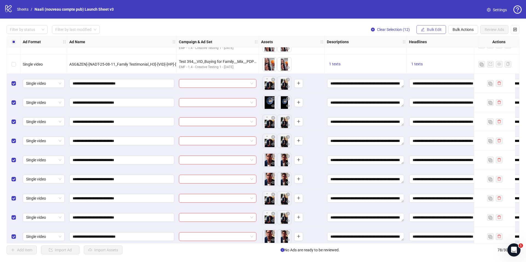
click at [426, 26] on button "Bulk Edit" at bounding box center [431, 29] width 30 height 9
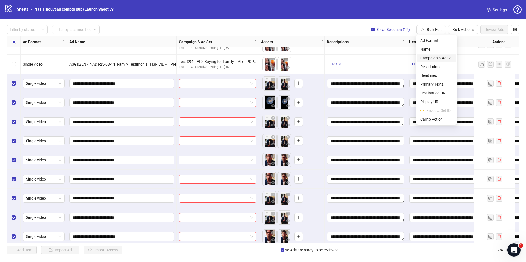
click at [434, 56] on span "Campaign & Ad Set" at bounding box center [436, 58] width 33 height 6
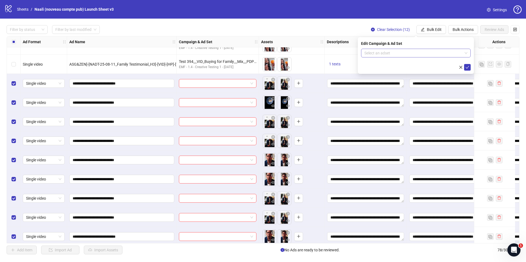
click at [385, 50] on input "search" at bounding box center [413, 53] width 98 height 8
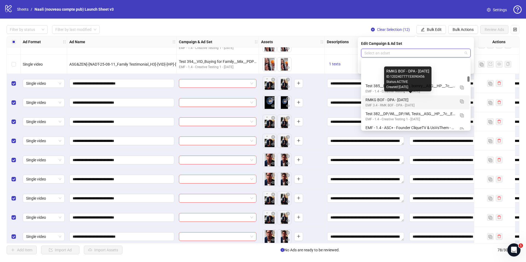
scroll to position [351, 0]
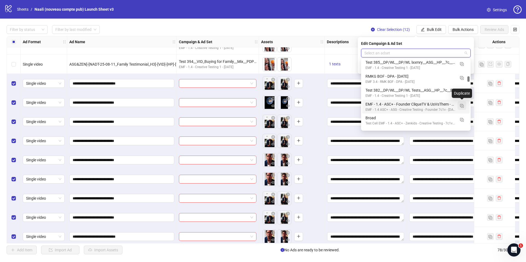
click at [461, 106] on img "button" at bounding box center [462, 106] width 4 height 4
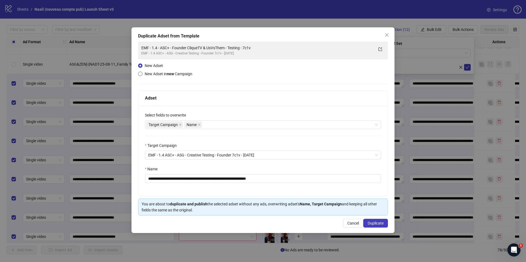
click at [175, 76] on span "New Adset in new Campaign" at bounding box center [169, 74] width 48 height 4
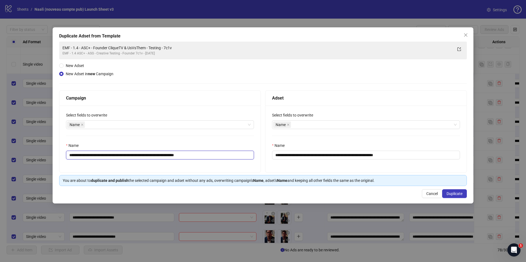
drag, startPoint x: 99, startPoint y: 155, endPoint x: 154, endPoint y: 155, distance: 54.7
click at [154, 155] on input "**********" at bounding box center [160, 155] width 188 height 9
paste input "text"
click at [99, 156] on input "**********" at bounding box center [160, 155] width 188 height 9
drag, startPoint x: 159, startPoint y: 155, endPoint x: 161, endPoint y: 163, distance: 8.6
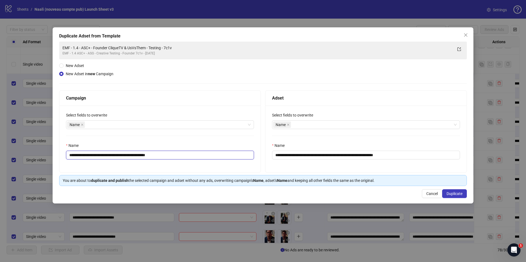
click at [161, 163] on div "**********" at bounding box center [159, 139] width 201 height 67
click at [141, 155] on input "**********" at bounding box center [160, 155] width 188 height 9
type input "**********"
click at [340, 154] on input "**********" at bounding box center [366, 155] width 188 height 9
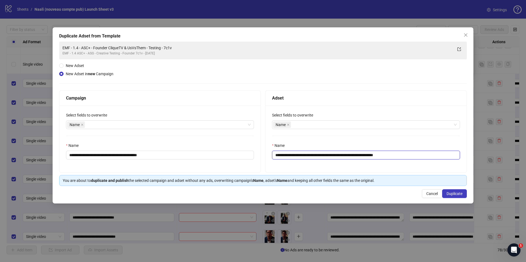
click at [340, 154] on input "**********" at bounding box center [366, 155] width 188 height 9
click at [330, 156] on input "**********" at bounding box center [366, 155] width 188 height 9
click at [295, 156] on input "**********" at bounding box center [366, 155] width 188 height 9
click at [330, 153] on input "**********" at bounding box center [366, 155] width 188 height 9
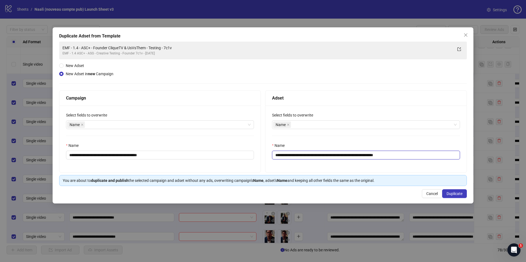
drag, startPoint x: 335, startPoint y: 153, endPoint x: 264, endPoint y: 149, distance: 71.8
click at [264, 149] on div "**********" at bounding box center [262, 131] width 407 height 83
paste input "text"
drag, startPoint x: 373, startPoint y: 154, endPoint x: 373, endPoint y: 161, distance: 6.3
click at [373, 161] on div "**********" at bounding box center [365, 139] width 201 height 67
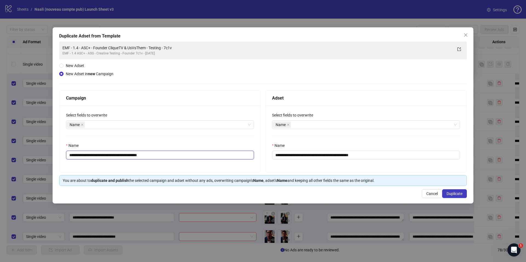
drag, startPoint x: 138, startPoint y: 155, endPoint x: 141, endPoint y: 162, distance: 7.0
click at [141, 162] on div "**********" at bounding box center [159, 139] width 201 height 67
click at [380, 157] on input "**********" at bounding box center [366, 155] width 188 height 9
paste input "**********"
type input "**********"
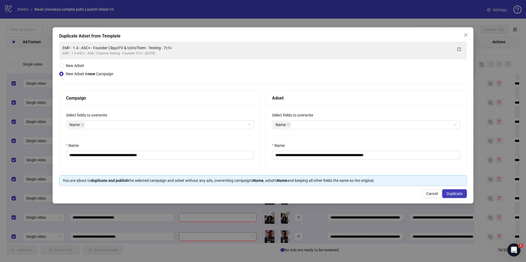
click at [383, 165] on div "**********" at bounding box center [365, 139] width 201 height 67
click at [454, 194] on span "Duplicate" at bounding box center [454, 194] width 16 height 4
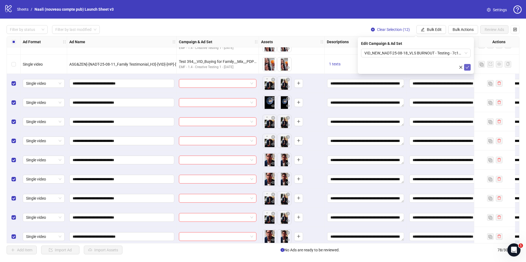
click at [465, 69] on icon "check" at bounding box center [467, 67] width 4 height 4
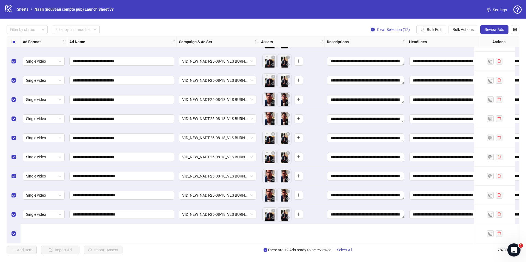
scroll to position [1245, 0]
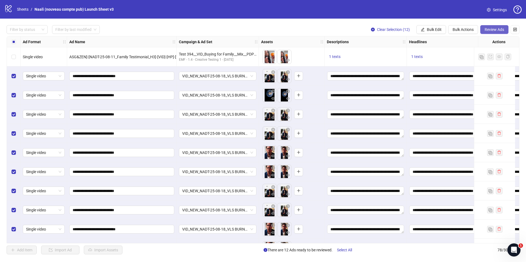
click at [491, 29] on span "Review Ads" at bounding box center [493, 29] width 19 height 4
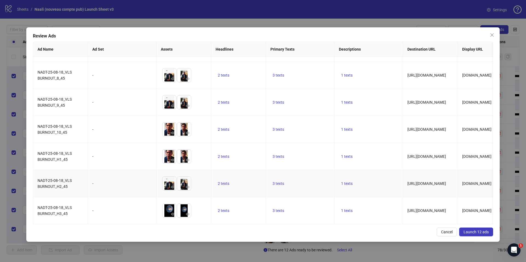
scroll to position [0, 0]
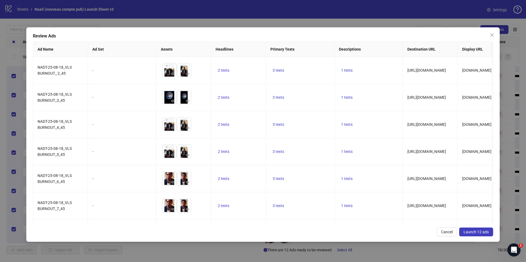
click at [479, 231] on span "Launch 12 ads" at bounding box center [475, 232] width 25 height 4
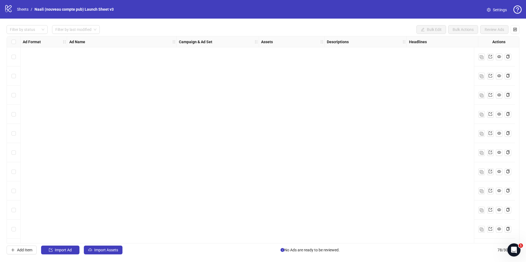
scroll to position [1301, 0]
